Goal: Contribute content

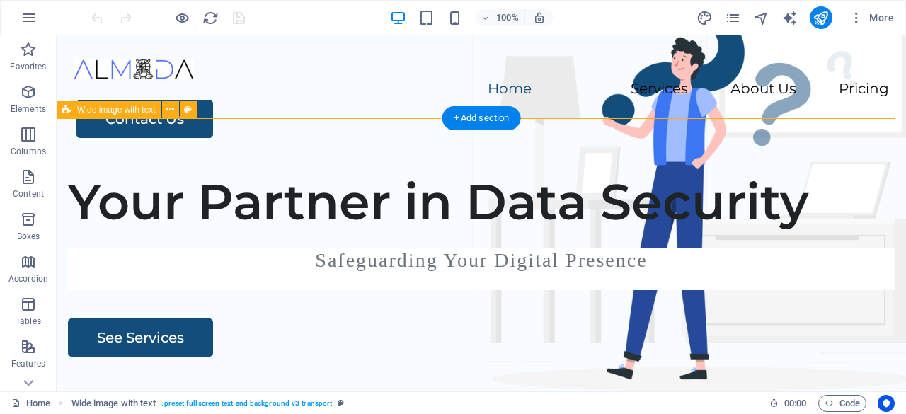
select select "px"
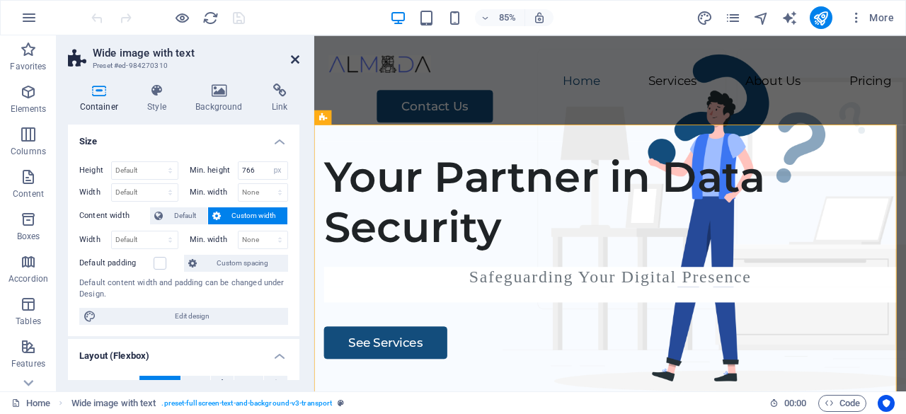
drag, startPoint x: 296, startPoint y: 54, endPoint x: 238, endPoint y: 98, distance: 72.8
click at [296, 54] on icon at bounding box center [295, 59] width 8 height 11
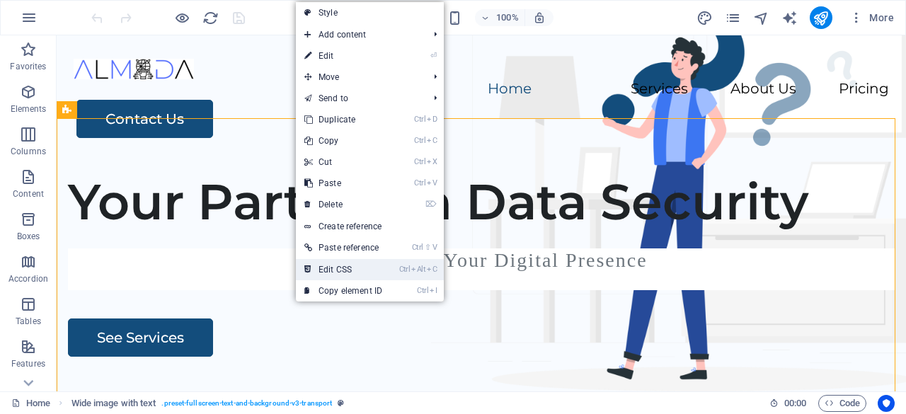
click at [357, 264] on link "Ctrl Alt C Edit CSS" at bounding box center [343, 269] width 95 height 21
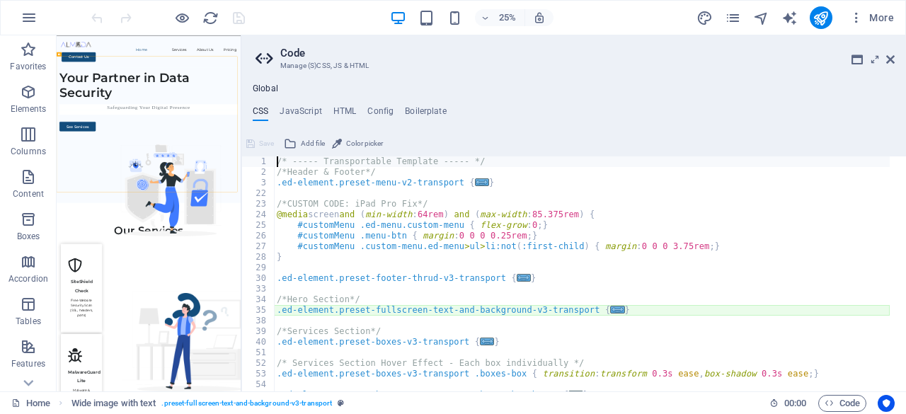
type textarea "@include fullscreen-text-and-background-v3($full-width: false, $box-background:…"
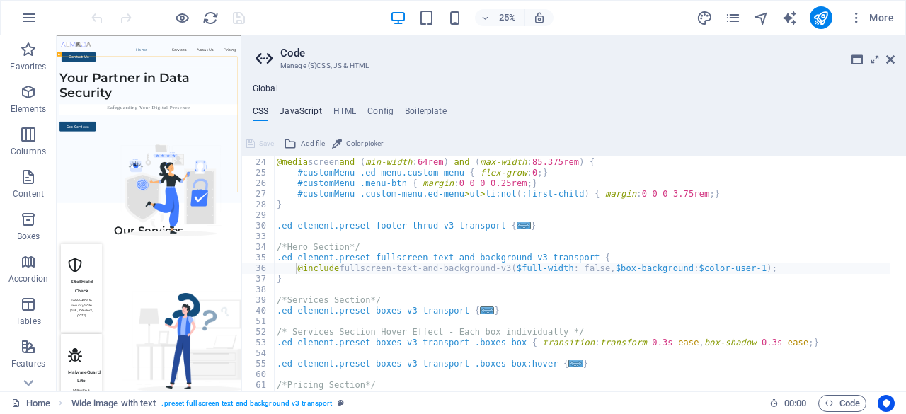
click at [308, 109] on h4 "JavaScript" at bounding box center [301, 114] width 42 height 16
type textarea "/* JS for preset "Menu V2" */"
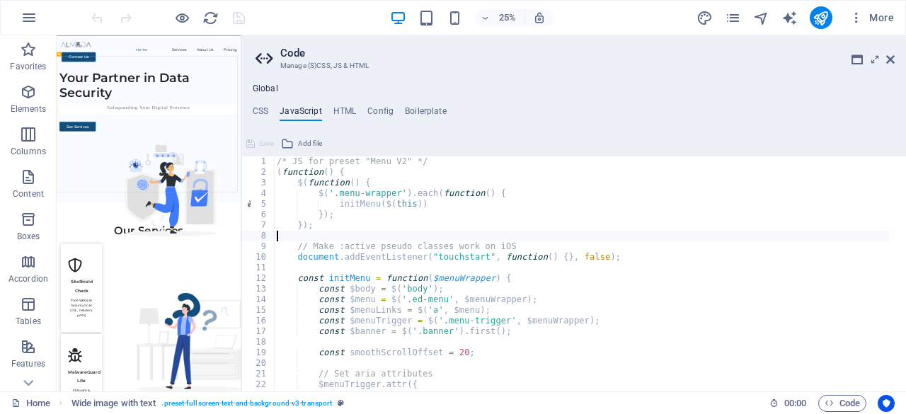
click at [446, 236] on div "/* JS for preset "Menu V2" */ ( function ( ) { $ ( function ( ) { $ ( '.menu-wr…" at bounding box center [599, 276] width 650 height 240
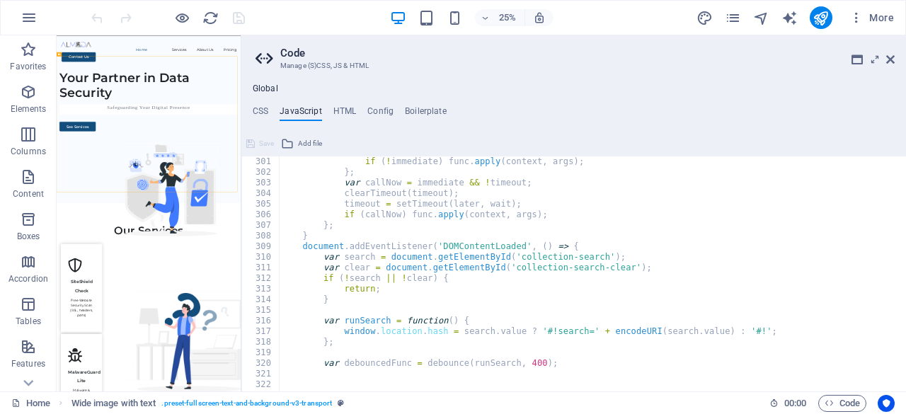
scroll to position [3338, 0]
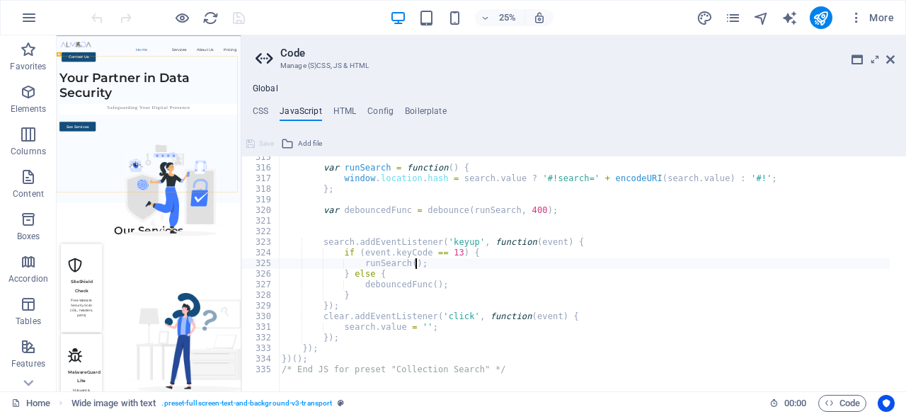
click at [467, 267] on div "var runSearch = function ( ) { window . location . hash = search . value ? '#!s…" at bounding box center [604, 272] width 650 height 240
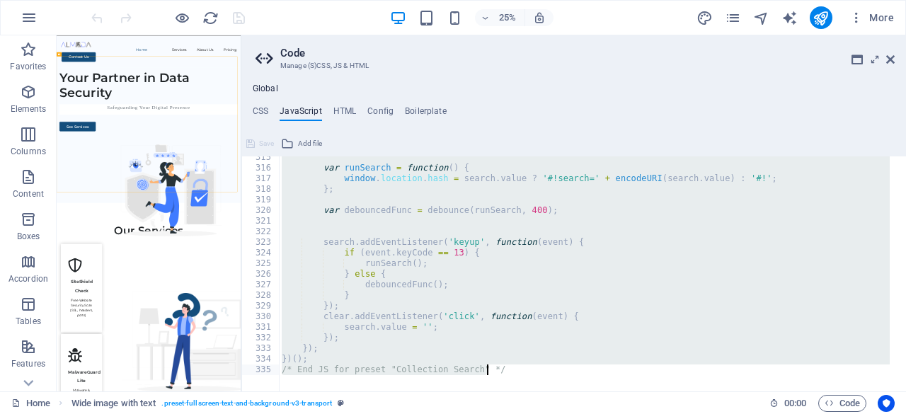
paste textarea
type textarea "}"
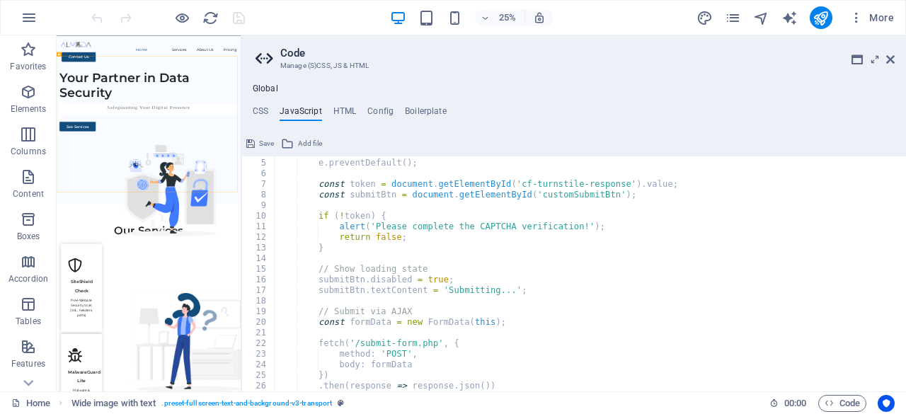
scroll to position [0, 0]
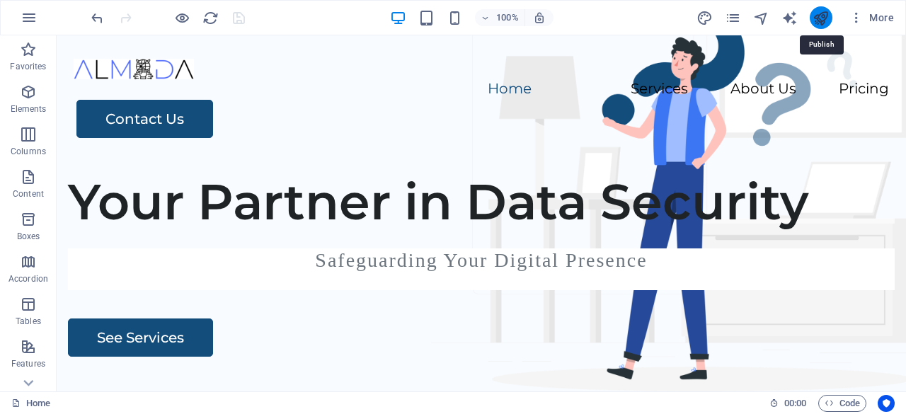
click at [824, 18] on icon "publish" at bounding box center [820, 18] width 16 height 16
